Goal: Task Accomplishment & Management: Manage account settings

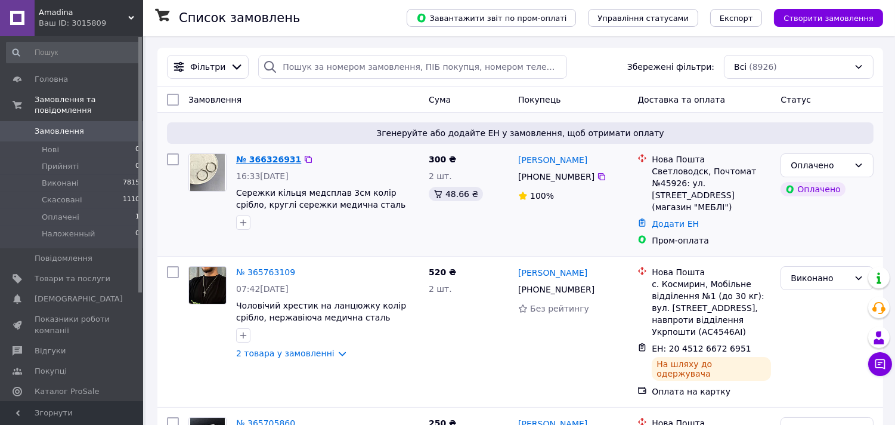
click at [279, 158] on link "№ 366326931" at bounding box center [268, 159] width 65 height 10
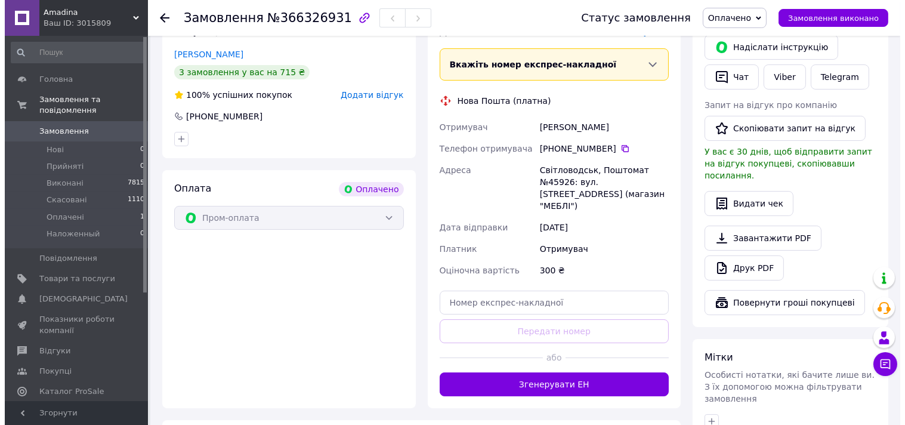
scroll to position [199, 0]
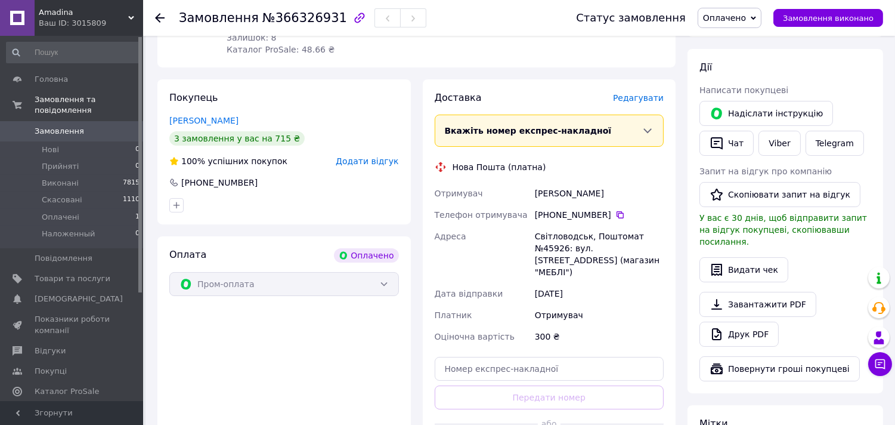
click at [635, 94] on span "Редагувати" at bounding box center [638, 98] width 51 height 10
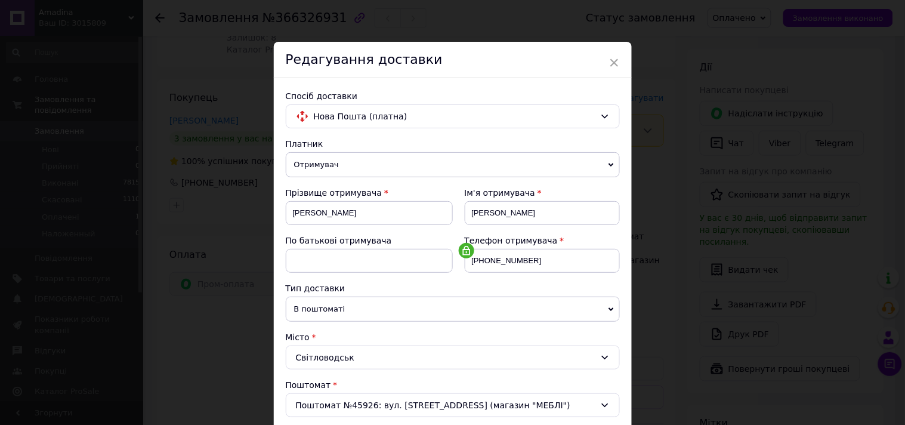
scroll to position [368, 0]
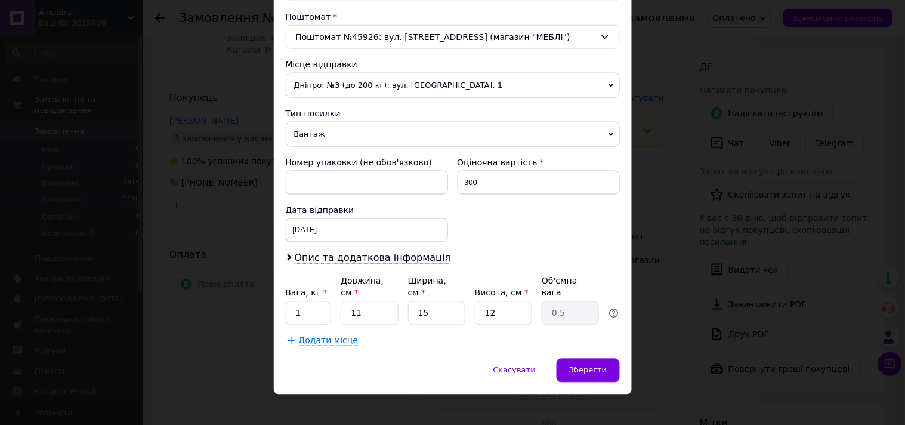
click at [427, 140] on span "Вантаж" at bounding box center [453, 134] width 334 height 25
click at [428, 153] on div "Номер упаковки (не обов'язково)" at bounding box center [367, 176] width 172 height 48
click at [428, 144] on span "Вантаж" at bounding box center [453, 134] width 334 height 25
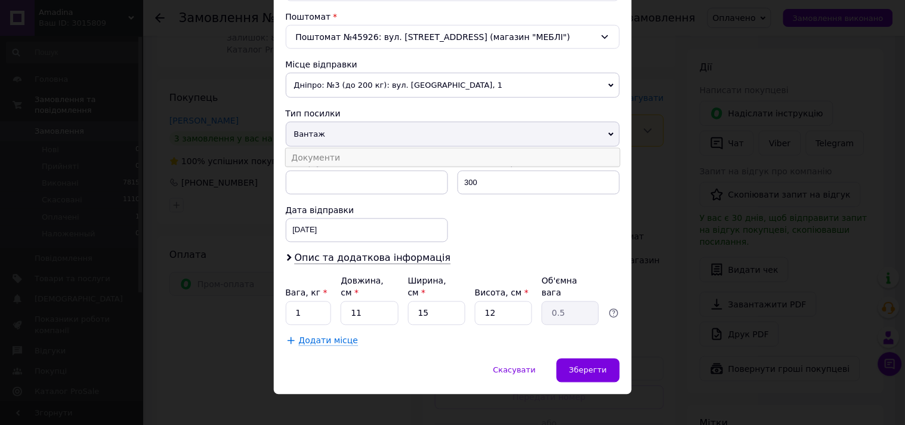
click at [431, 153] on li "Документи" at bounding box center [453, 158] width 334 height 18
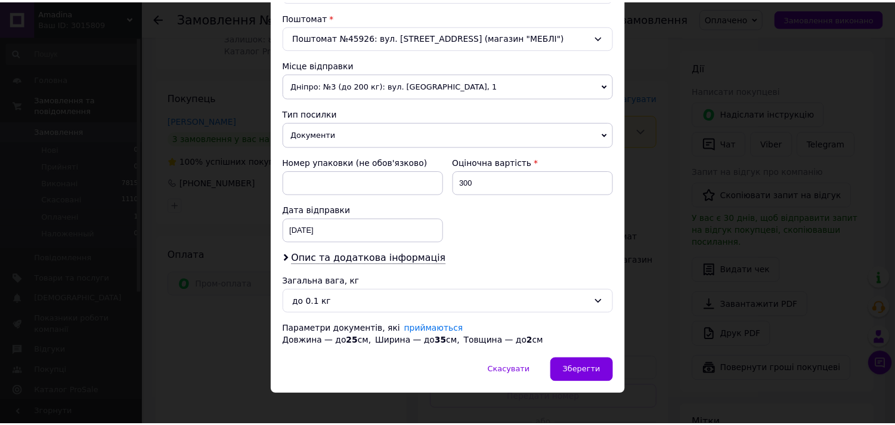
scroll to position [380, 0]
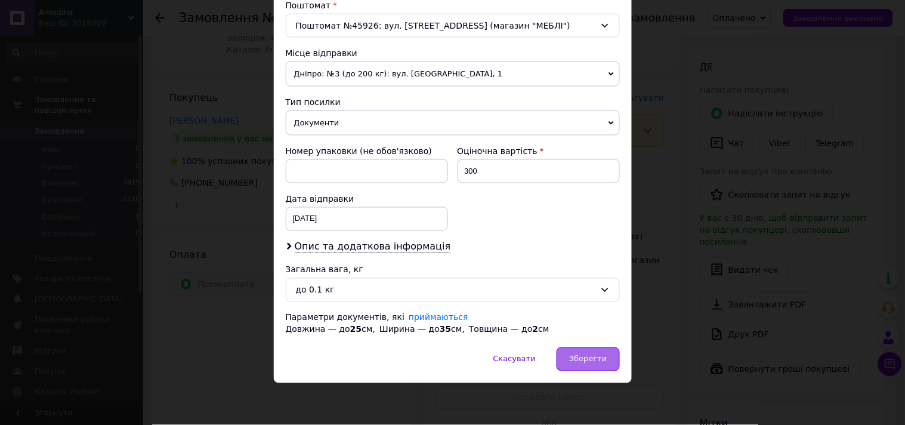
click at [585, 363] on span "Зберегти" at bounding box center [588, 358] width 38 height 9
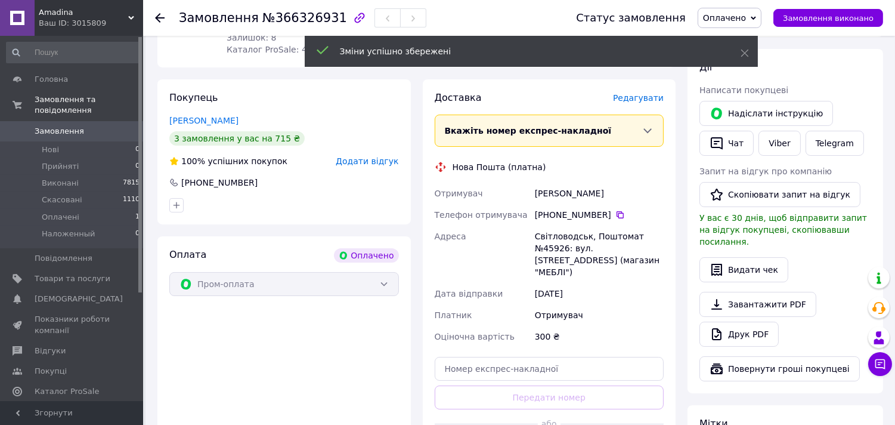
scroll to position [331, 0]
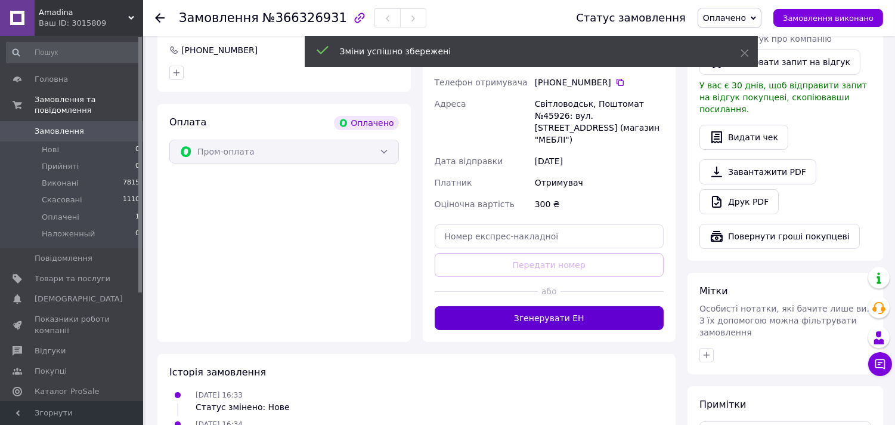
click at [563, 306] on button "Згенерувати ЕН" at bounding box center [550, 318] width 230 height 24
click at [563, 304] on div "Доставка [PERSON_NAME] Вкажіть номер експрес-накладної Обов'язково введіть номе…" at bounding box center [550, 144] width 230 height 371
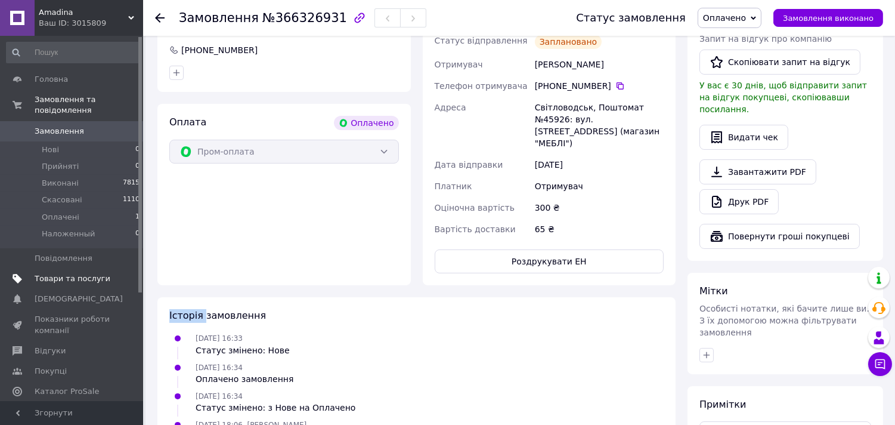
click at [111, 273] on span at bounding box center [126, 278] width 33 height 11
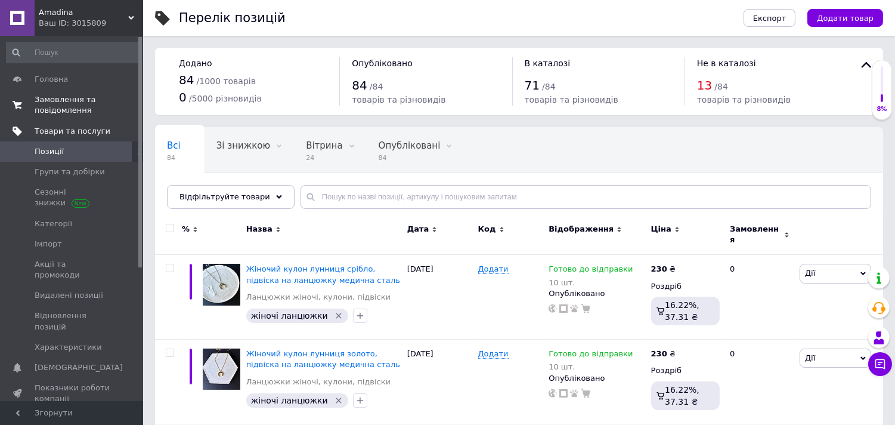
click at [70, 113] on span "Замовлення та повідомлення" at bounding box center [73, 104] width 76 height 21
